Goal: Task Accomplishment & Management: Manage account settings

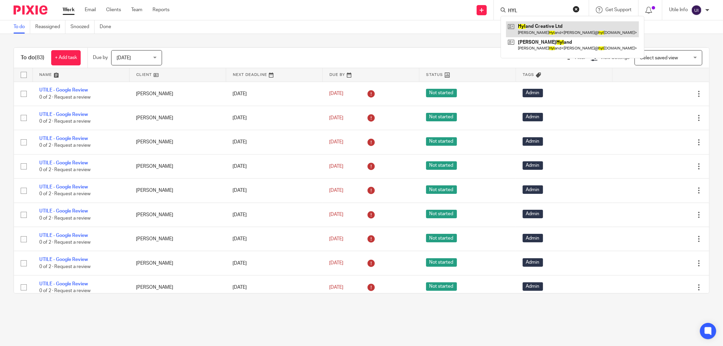
type input "HYL"
click at [550, 24] on link at bounding box center [572, 29] width 133 height 16
click at [520, 31] on link at bounding box center [572, 29] width 133 height 16
click at [7, 204] on div "To do (83) + Add task Due by Today Today Today Tomorrow This week Next week Thi…" at bounding box center [361, 170] width 723 height 273
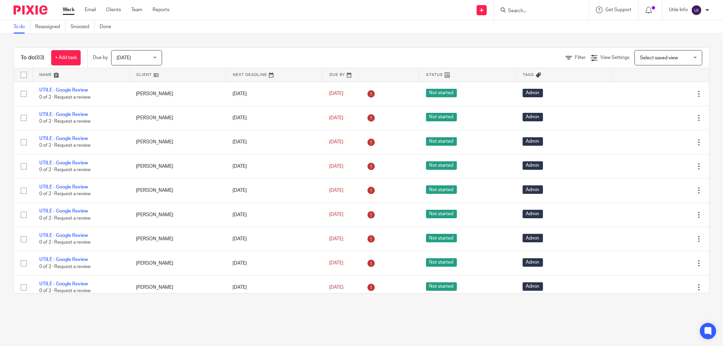
click at [701, 10] on img at bounding box center [696, 10] width 11 height 11
click at [668, 46] on li "Logout" at bounding box center [683, 47] width 45 height 10
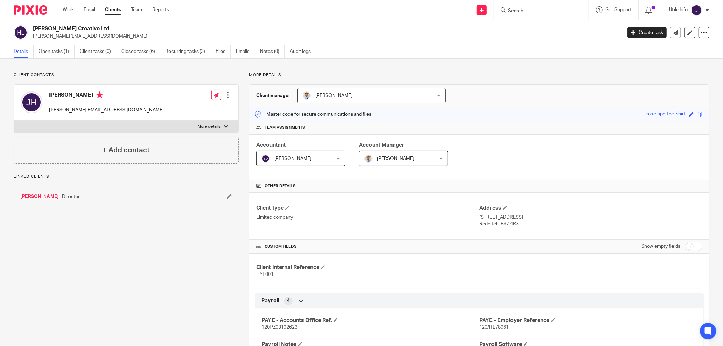
click at [54, 53] on link "Open tasks (1)" at bounding box center [57, 51] width 36 height 13
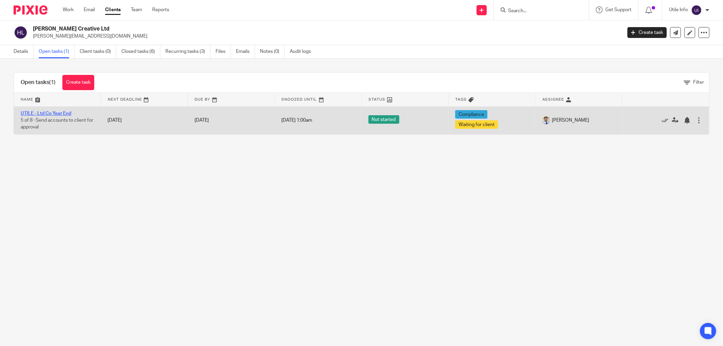
click at [27, 115] on link "UTILE - Ltd Co Year End" at bounding box center [46, 113] width 51 height 5
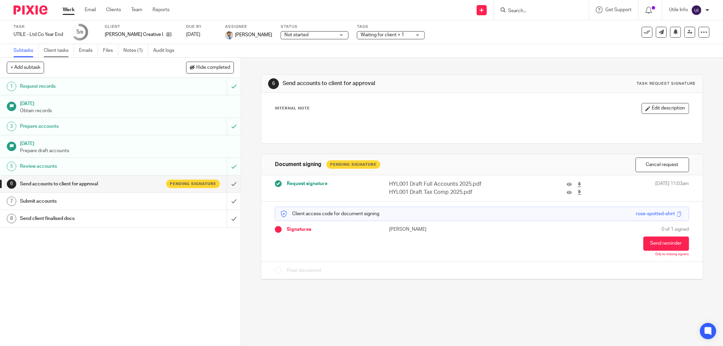
click at [56, 53] on link "Client tasks" at bounding box center [59, 50] width 30 height 13
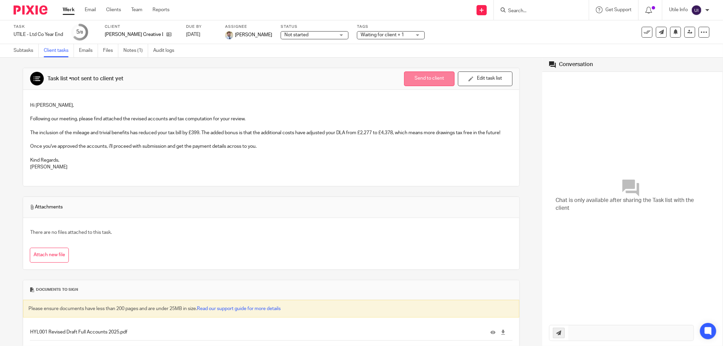
click at [411, 79] on button "Send to client" at bounding box center [429, 79] width 51 height 15
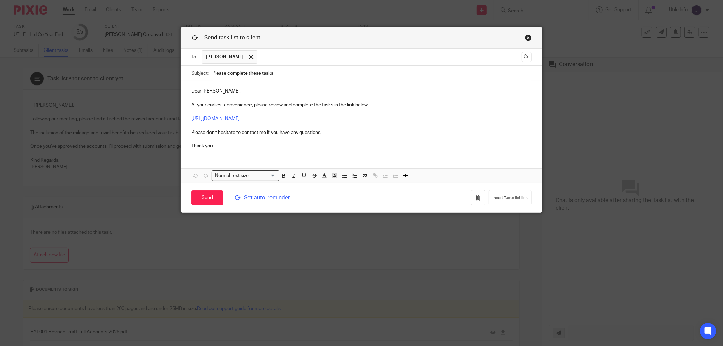
click at [199, 91] on p "Dear Jon, At your earliest convenience, please review and complete the tasks in…" at bounding box center [361, 119] width 341 height 62
click at [186, 106] on div "Hi Jon, At your earliest convenience, please review and complete the tasks in t…" at bounding box center [361, 118] width 361 height 74
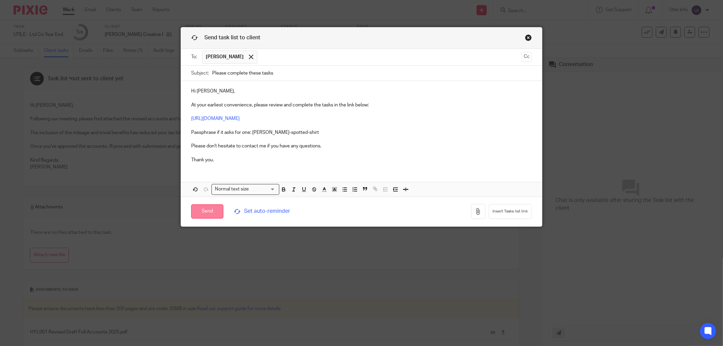
click at [196, 213] on input "Send" at bounding box center [207, 211] width 32 height 15
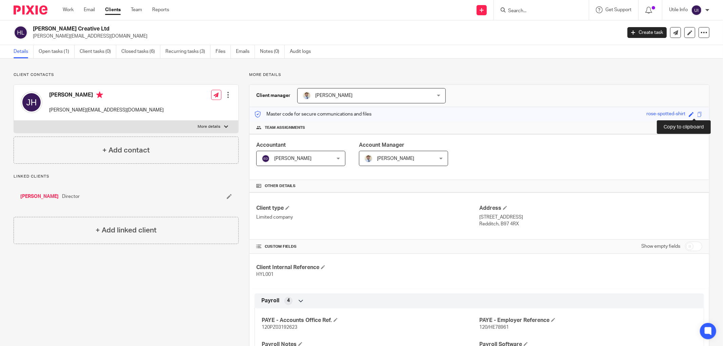
click at [697, 113] on span at bounding box center [699, 114] width 5 height 5
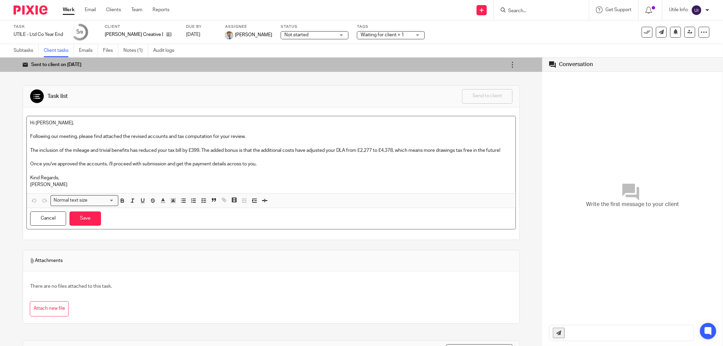
click at [297, 140] on p "Following our meeting, please find attached the revised accounts and tax comput…" at bounding box center [271, 136] width 482 height 7
click at [8, 203] on div "Sent to client on 14 Aug Re-send email Configure auto-reminders Sharing details…" at bounding box center [271, 202] width 543 height 289
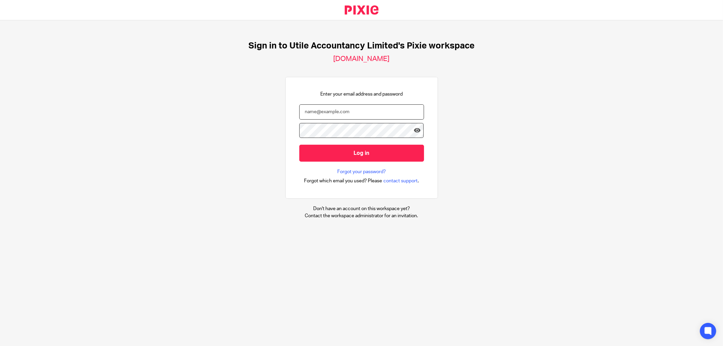
click at [331, 114] on input "email" at bounding box center [361, 111] width 125 height 15
type input "[PERSON_NAME][EMAIL_ADDRESS][DOMAIN_NAME]"
click at [299, 145] on input "Log in" at bounding box center [361, 153] width 125 height 17
